Goal: Task Accomplishment & Management: Manage account settings

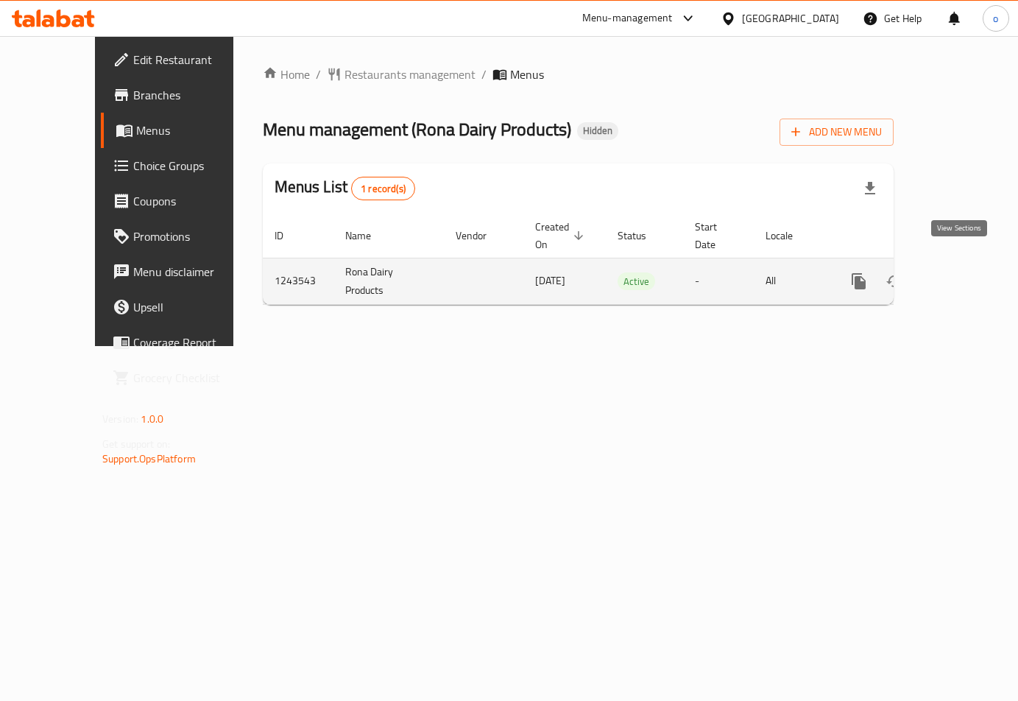
click at [959, 275] on icon "enhanced table" at bounding box center [965, 281] width 13 height 13
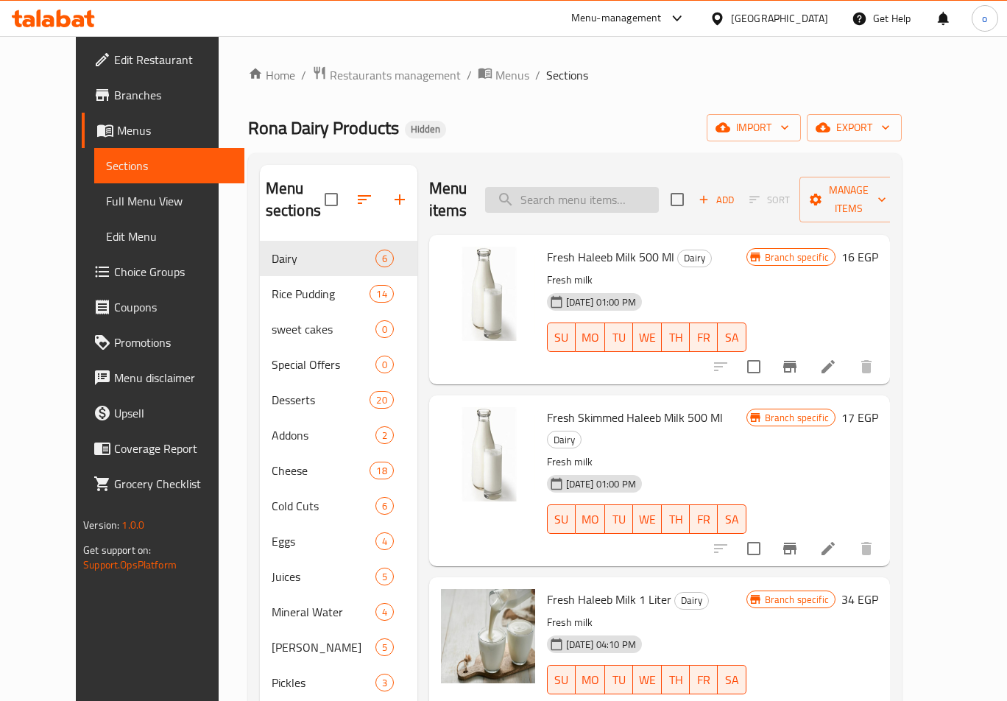
click at [593, 187] on input "search" at bounding box center [572, 200] width 174 height 26
paste input "ارز باللبن بسبوسة"
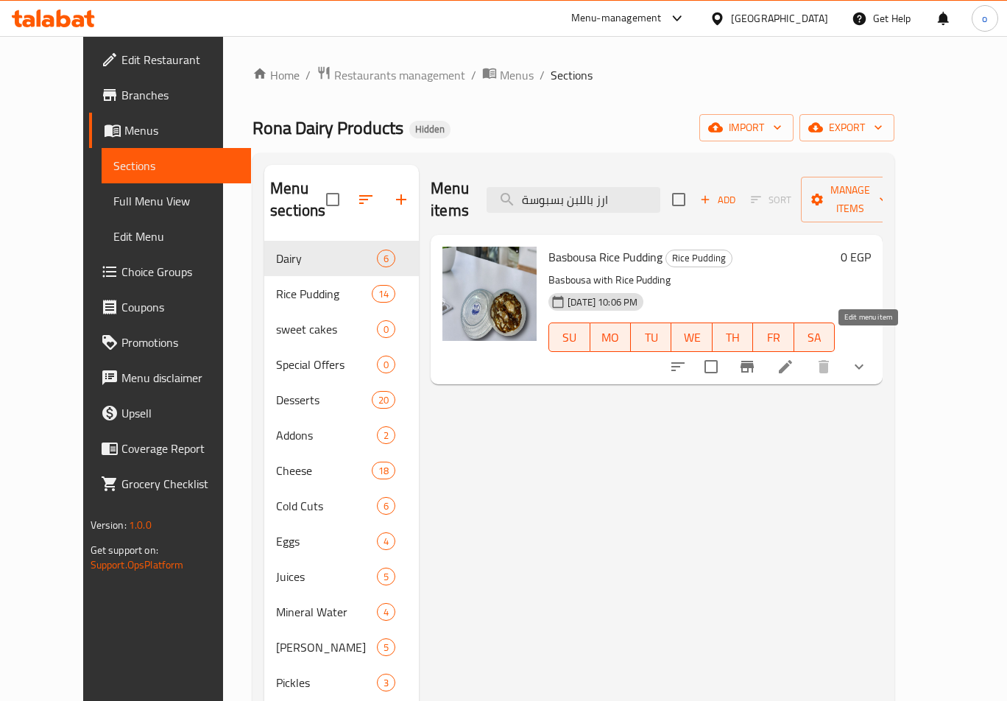
type input "ارز باللبن بسبوسة"
click at [792, 360] on icon at bounding box center [785, 366] width 13 height 13
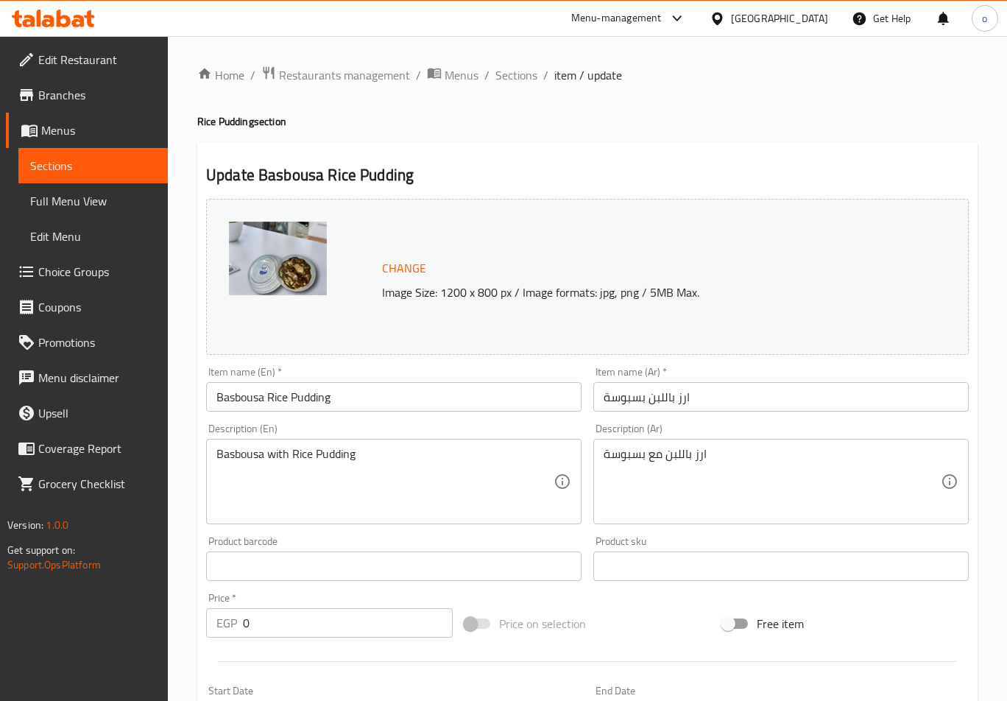
scroll to position [437, 0]
click at [633, 173] on h2 "Update Basbousa Rice Pudding" at bounding box center [587, 175] width 763 height 22
click at [516, 74] on span "Sections" at bounding box center [517, 75] width 42 height 18
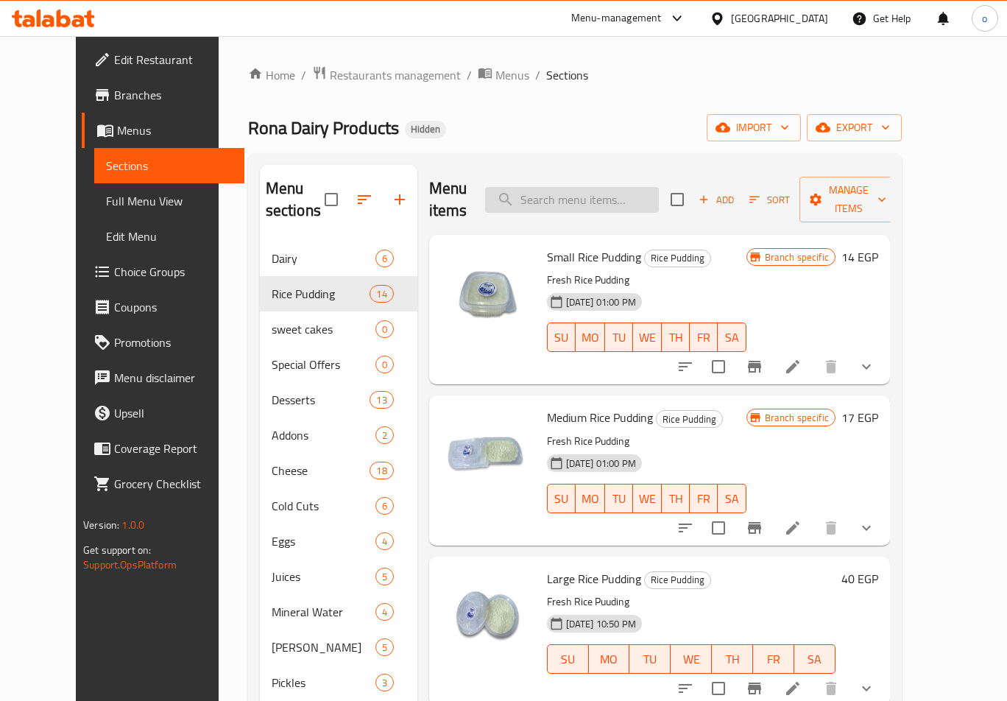
click at [584, 192] on input "search" at bounding box center [572, 200] width 174 height 26
paste input "ارز باللبن بسبوسة"
type input "ارز باللبن بسبوسة"
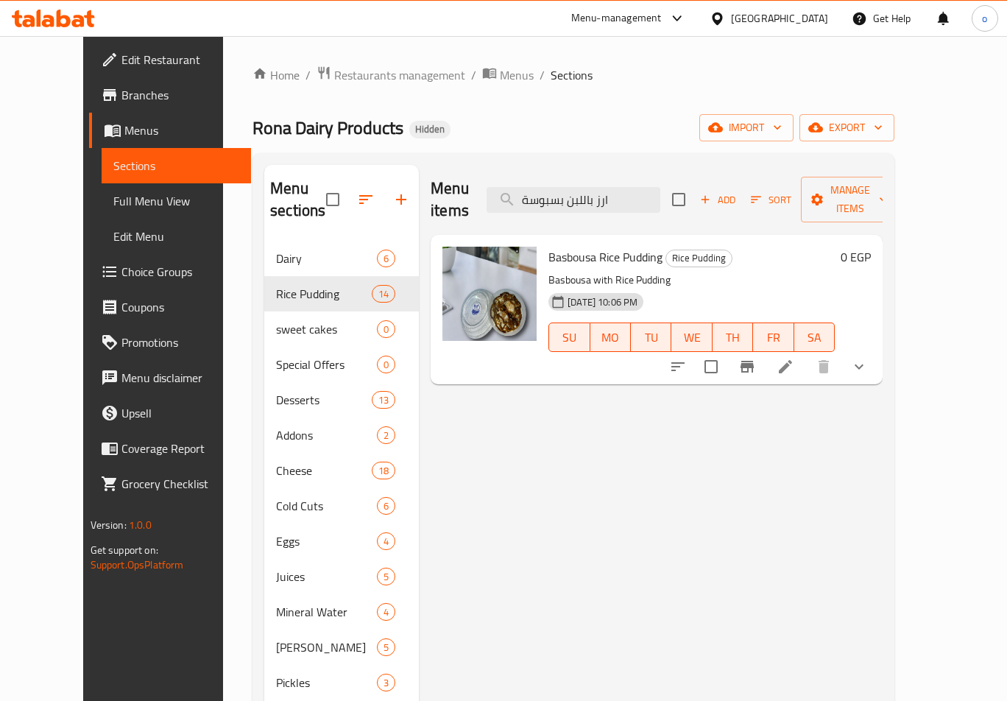
click at [806, 353] on li at bounding box center [785, 366] width 41 height 27
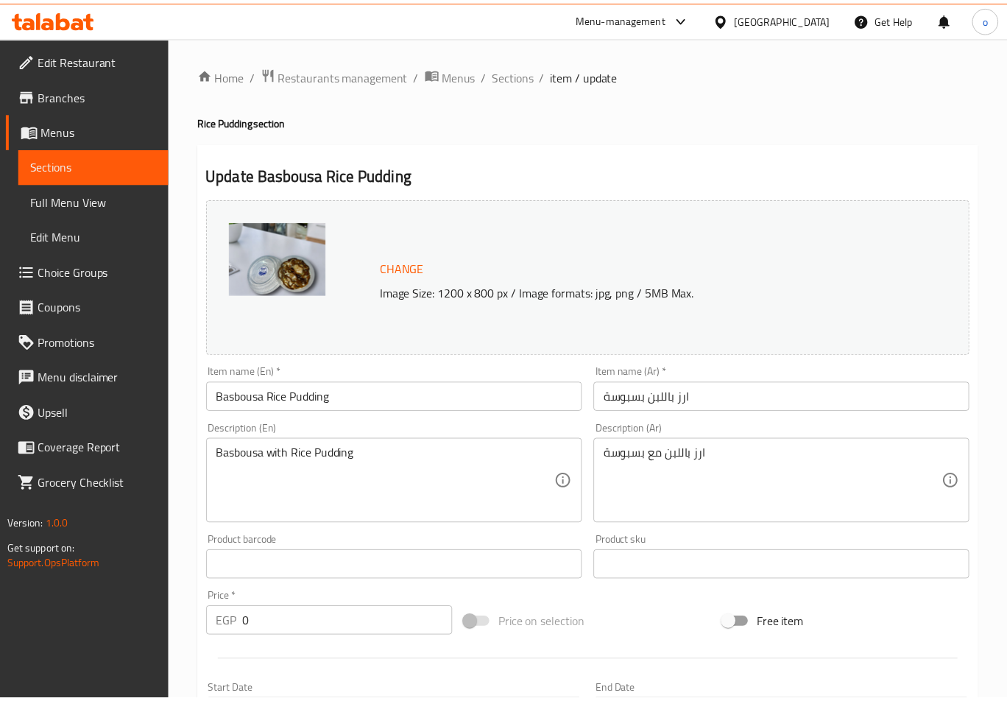
scroll to position [437, 0]
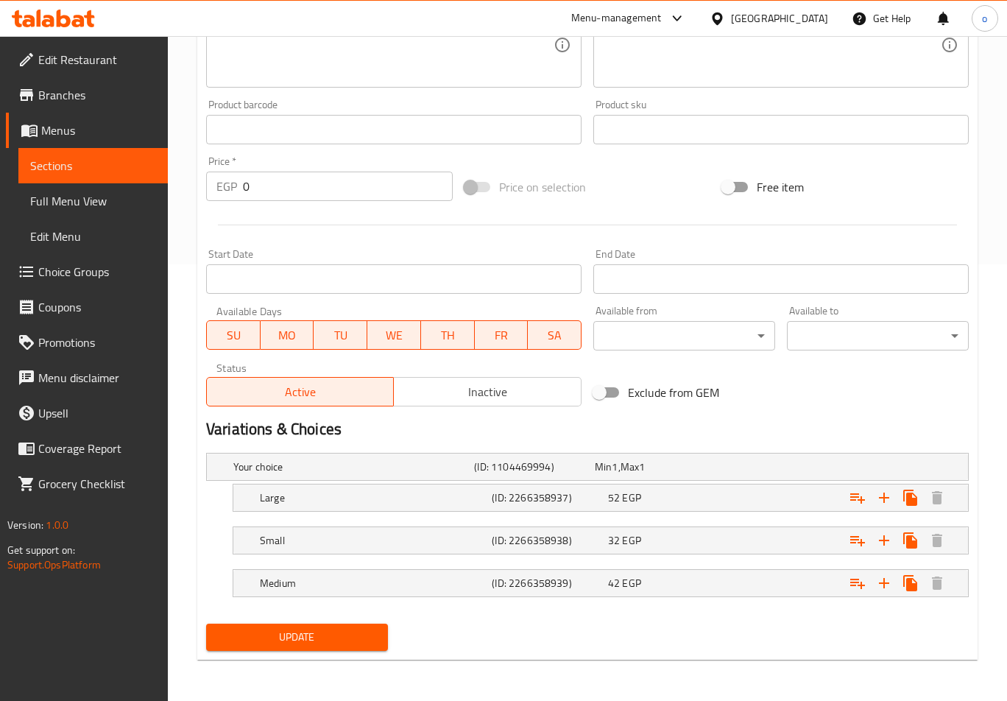
click at [718, 207] on div at bounding box center [587, 225] width 775 height 36
click at [650, 430] on h2 "Variations & Choices" at bounding box center [587, 429] width 763 height 22
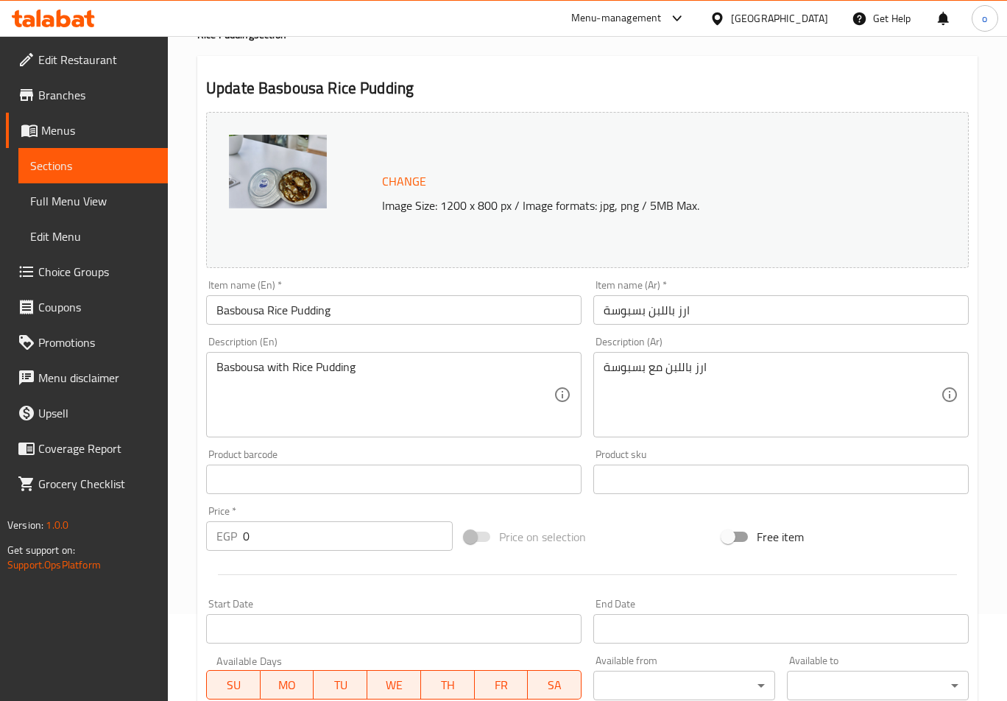
scroll to position [0, 0]
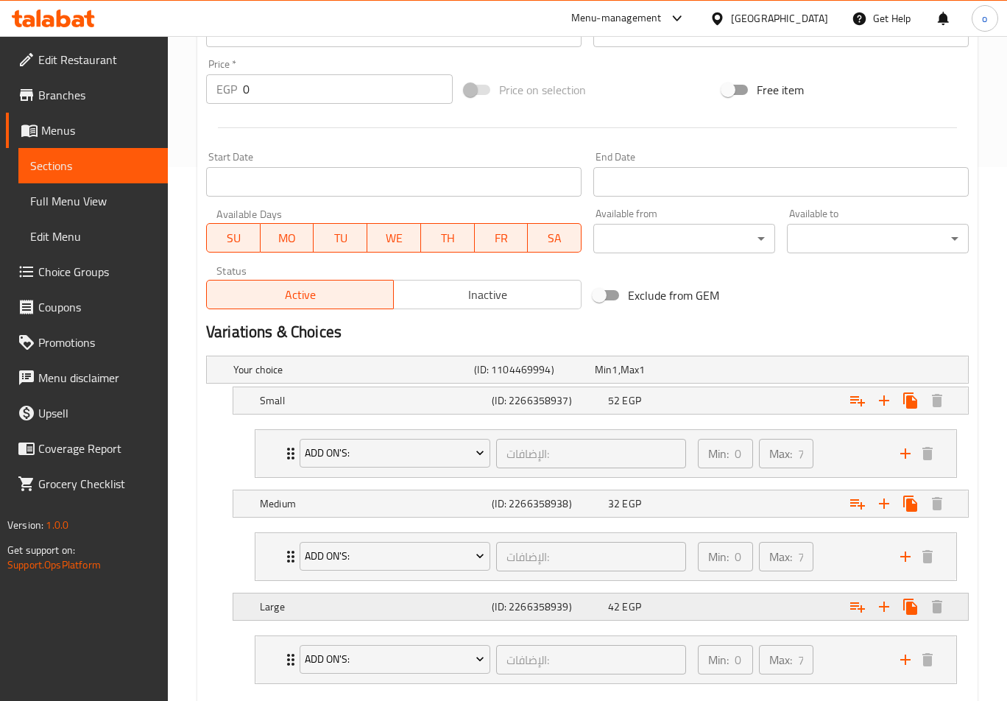
scroll to position [544, 0]
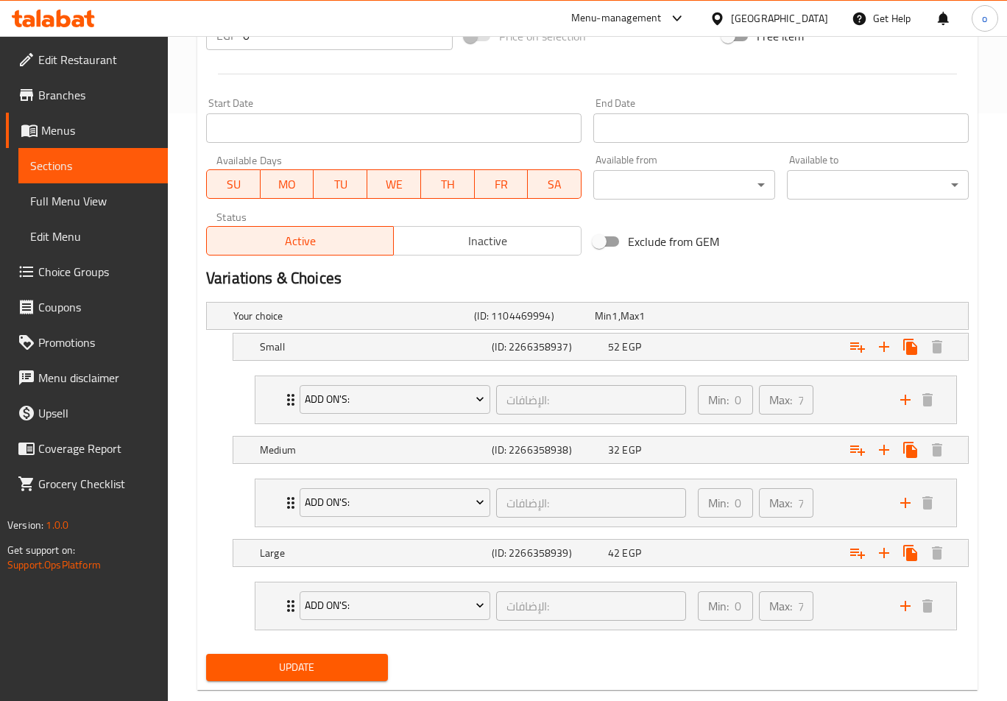
scroll to position [618, 0]
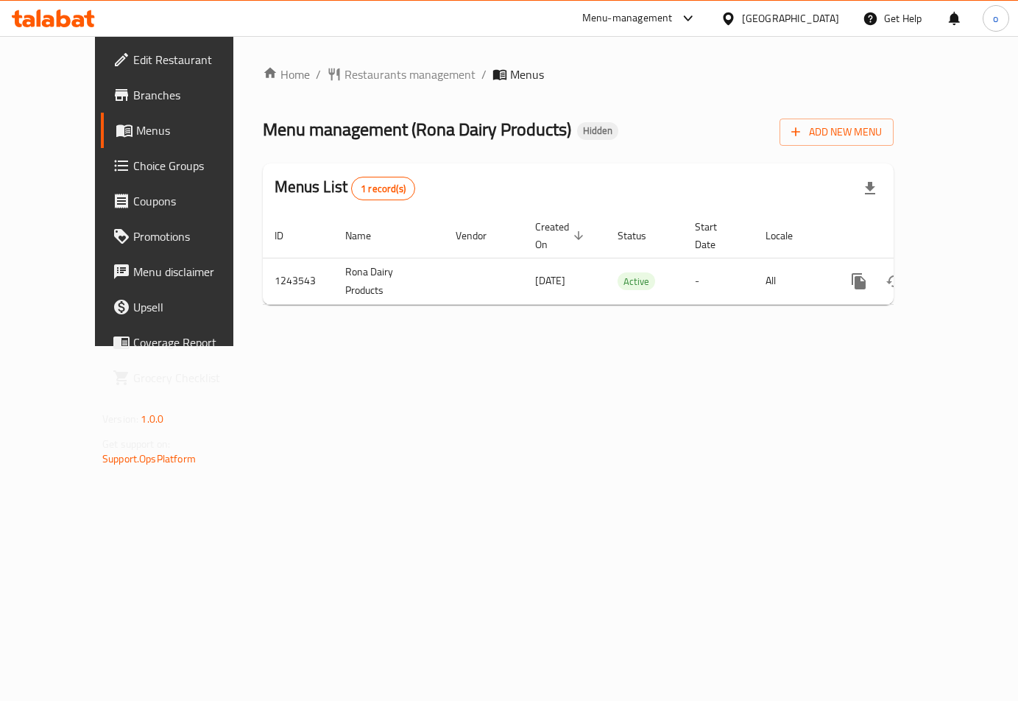
click at [101, 183] on link "Choice Groups" at bounding box center [183, 165] width 164 height 35
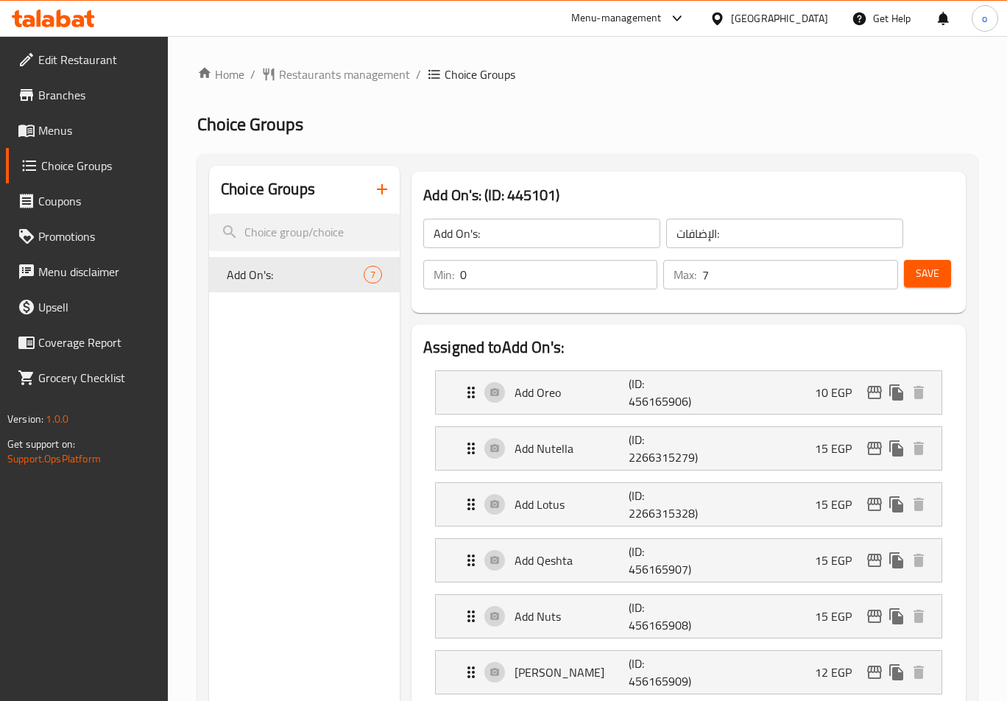
click at [644, 180] on div "Add On's: (ID: 445101) Add On's: ​ الإضافات: ​ Min: 0 ​ Max: 7 ​ Save" at bounding box center [689, 242] width 555 height 141
click at [343, 69] on span "Restaurants management" at bounding box center [344, 75] width 131 height 18
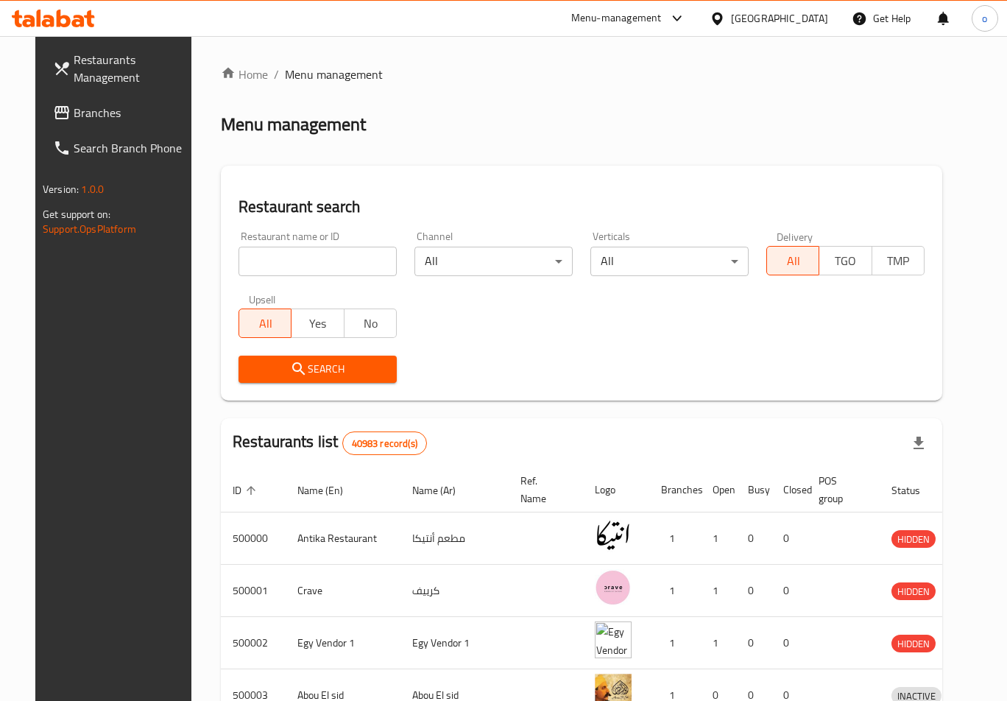
click at [85, 117] on span "Branches" at bounding box center [133, 113] width 118 height 18
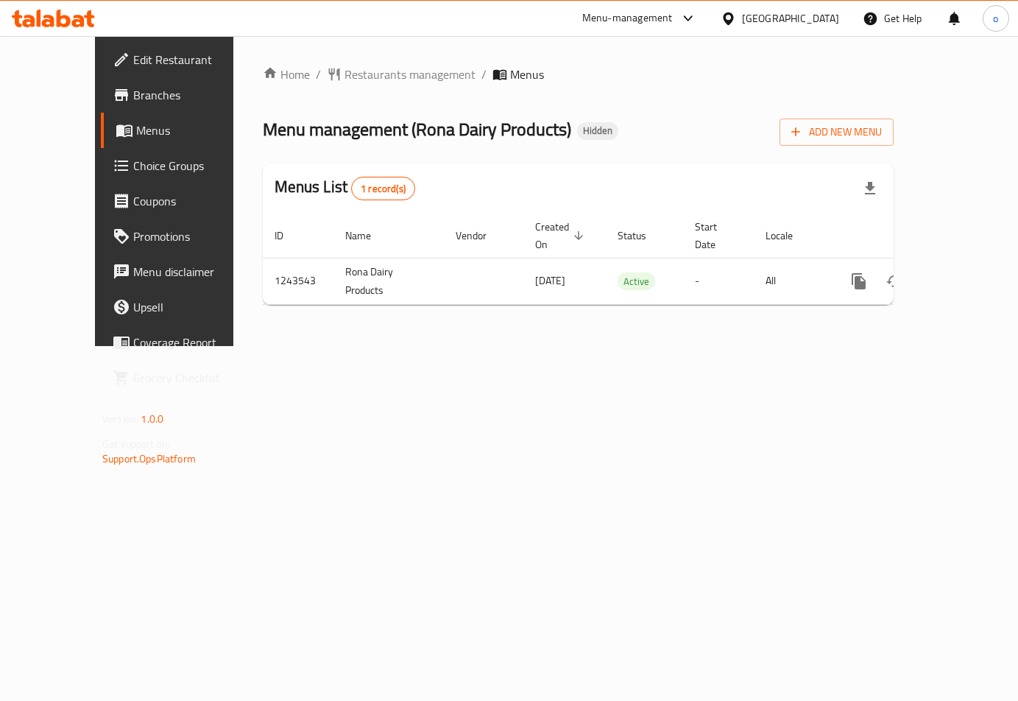
click at [133, 175] on span "Choice Groups" at bounding box center [193, 166] width 120 height 18
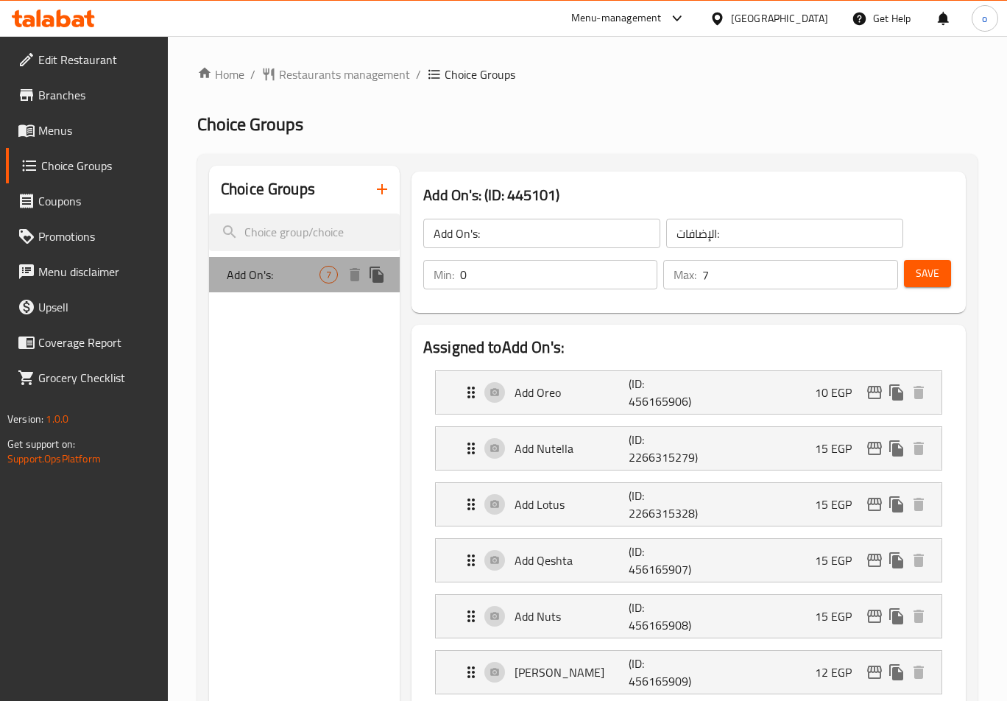
click at [289, 272] on span "Add On's:" at bounding box center [273, 275] width 93 height 18
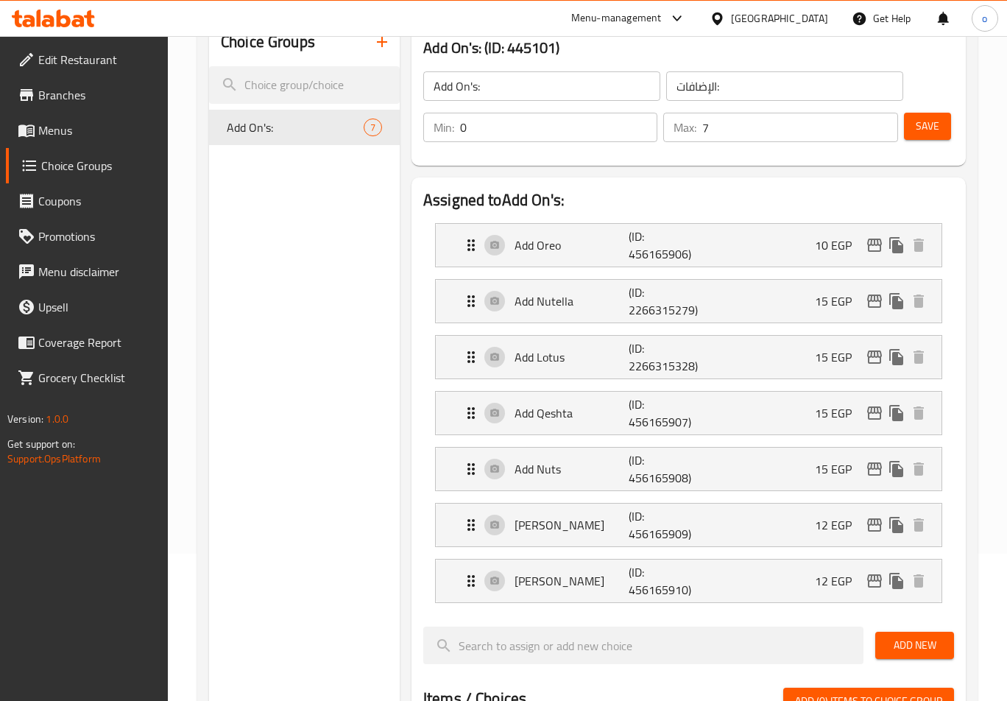
scroll to position [74, 0]
